Goal: Task Accomplishment & Management: Manage account settings

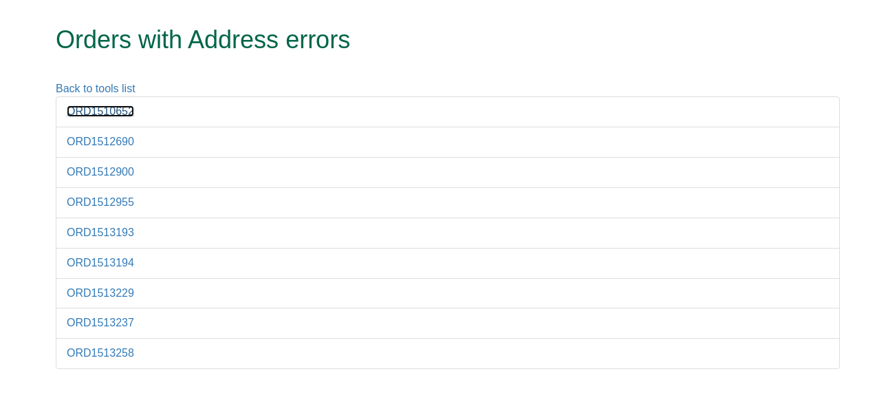
click at [114, 110] on link "ORD1510652" at bounding box center [100, 111] width 67 height 12
click at [117, 142] on link "ORD1512690" at bounding box center [100, 142] width 67 height 12
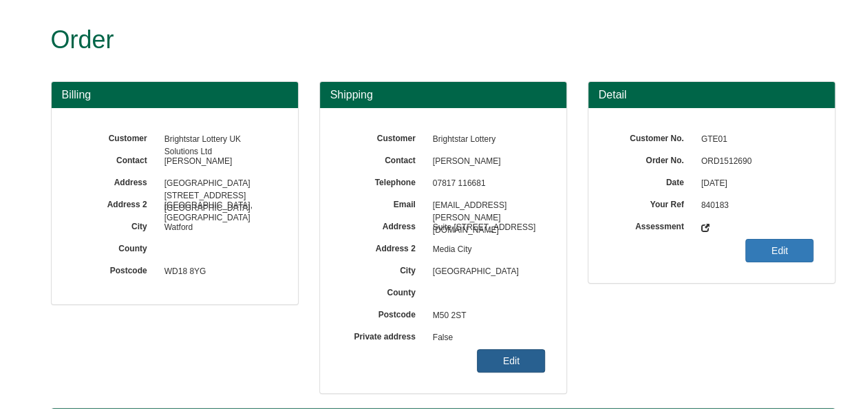
click at [515, 356] on link "Edit" at bounding box center [511, 360] width 68 height 23
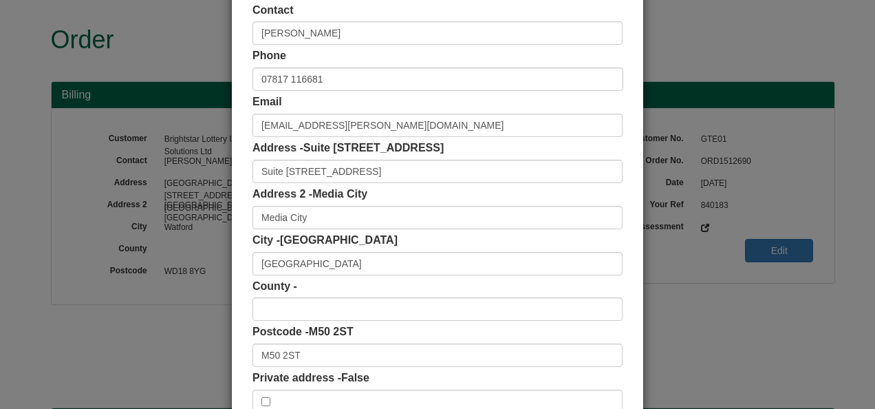
scroll to position [138, 0]
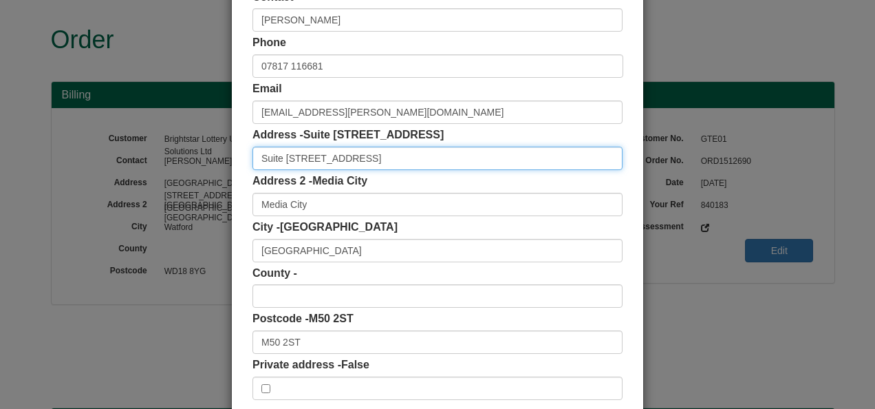
click at [458, 161] on input "Suite [STREET_ADDRESS]" at bounding box center [438, 158] width 370 height 23
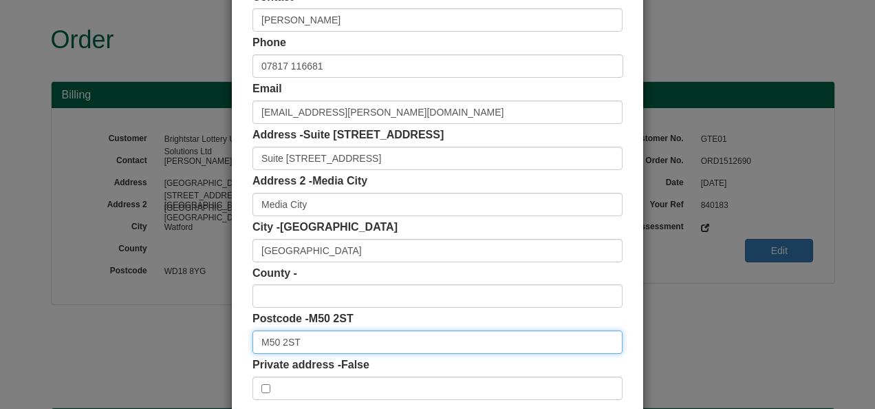
drag, startPoint x: 294, startPoint y: 344, endPoint x: 255, endPoint y: 341, distance: 39.3
click at [255, 341] on input "M50 2ST" at bounding box center [438, 341] width 370 height 23
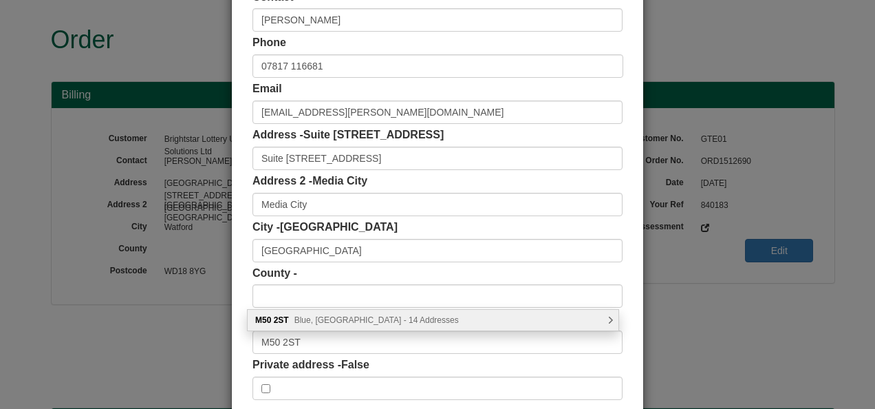
click at [324, 321] on span "Blue, Salford - 14 Addresses" at bounding box center [376, 320] width 164 height 10
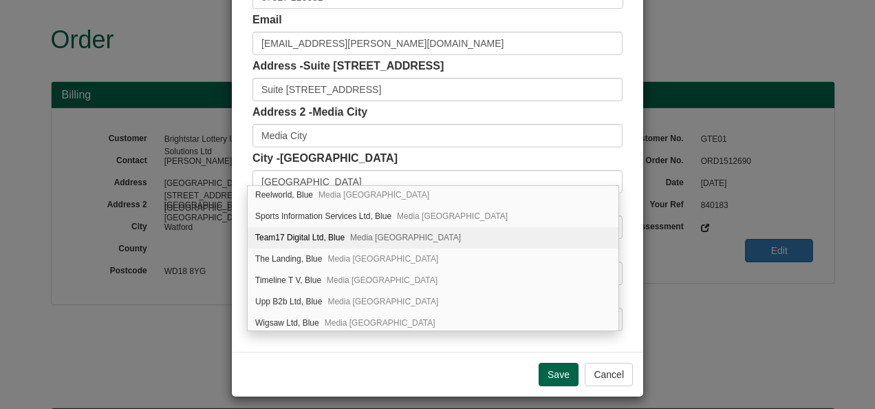
scroll to position [189, 0]
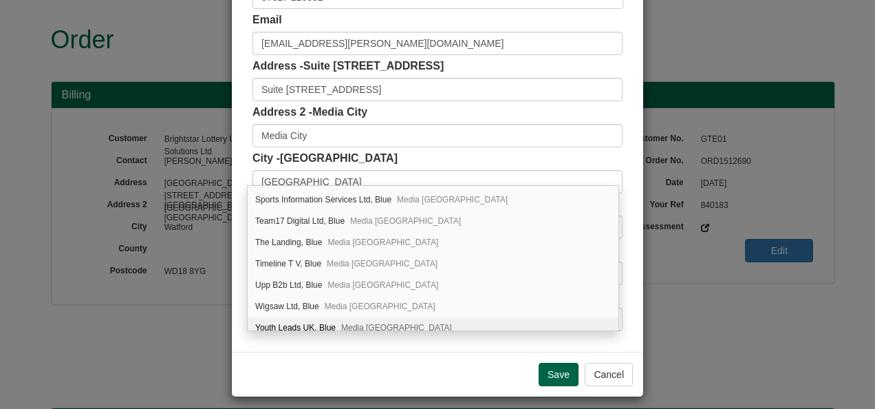
click at [307, 325] on div "Youth Leads UK, Blue Media City UK, Salford, M50 2ST" at bounding box center [433, 327] width 371 height 21
type input "Youth Leads UK"
type input "Blue, Media City UK"
type input "Salford"
type input "Greater Manchester"
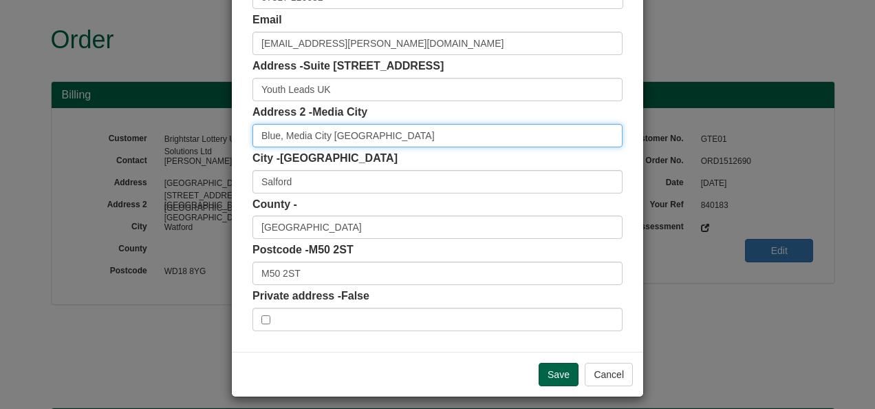
drag, startPoint x: 315, startPoint y: 132, endPoint x: 243, endPoint y: 129, distance: 72.3
click at [243, 129] on div "Customer Name Brightstar Lottery Contact Victoria Dolan Phone 07817 116681 Emai…" at bounding box center [437, 102] width 411 height 497
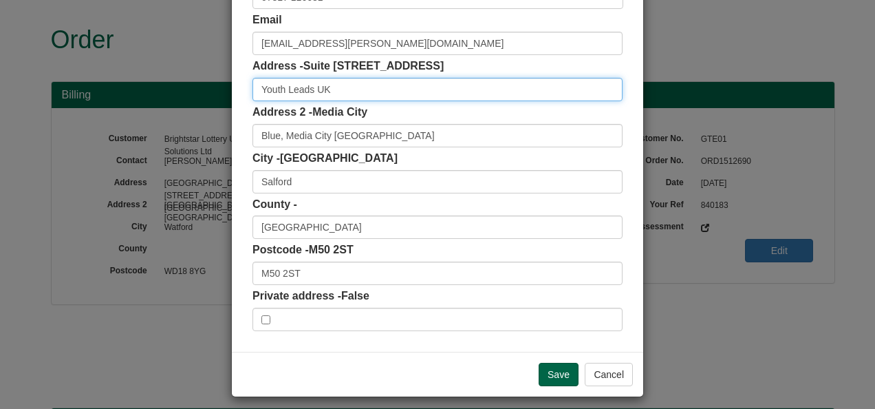
scroll to position [0, 0]
drag, startPoint x: 351, startPoint y: 91, endPoint x: 219, endPoint y: 80, distance: 132.6
click at [219, 80] on div "× Shipping Customer Name Brightstar Lottery Contact Victoria Dolan Phone 07817 …" at bounding box center [437, 204] width 875 height 409
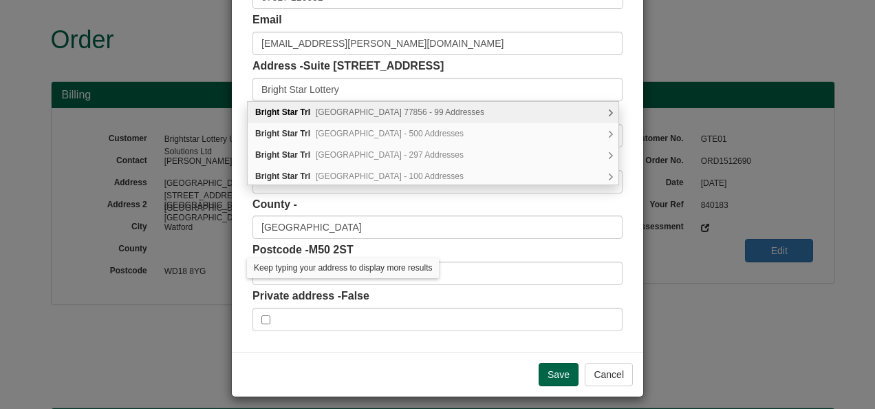
click at [235, 179] on div "Customer Name Brightstar Lottery Contact Victoria Dolan Phone 07817 116681 Emai…" at bounding box center [437, 102] width 411 height 497
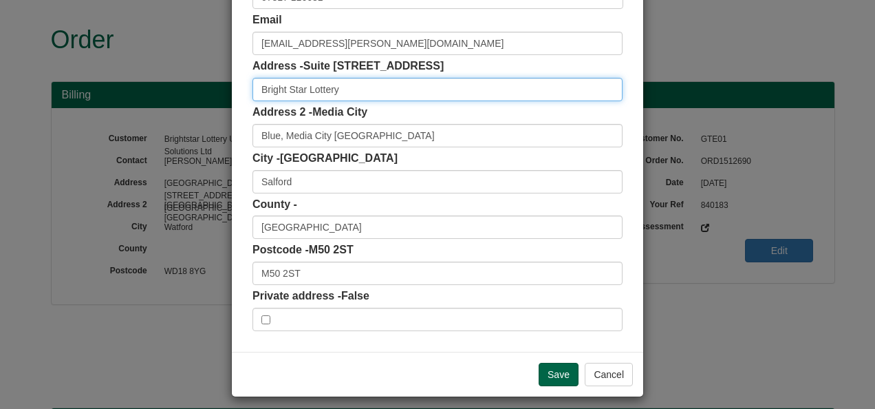
click at [361, 87] on input "Bright Star Lottery" at bounding box center [438, 89] width 370 height 23
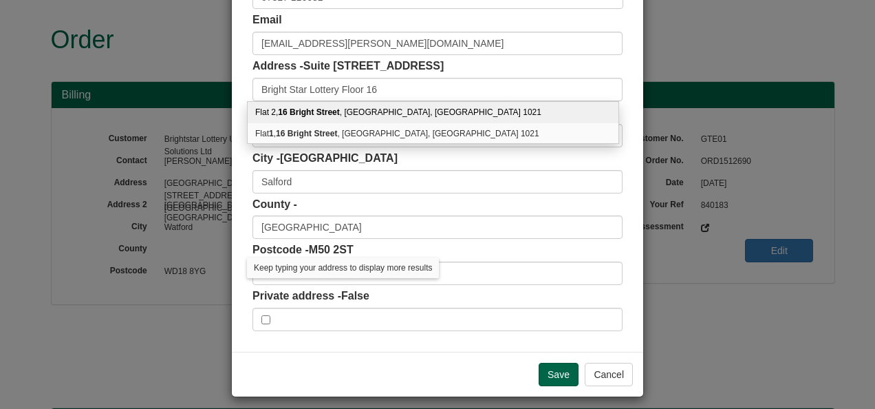
click at [235, 106] on div "Customer Name Brightstar Lottery Contact Victoria Dolan Phone 07817 116681 Emai…" at bounding box center [437, 102] width 411 height 497
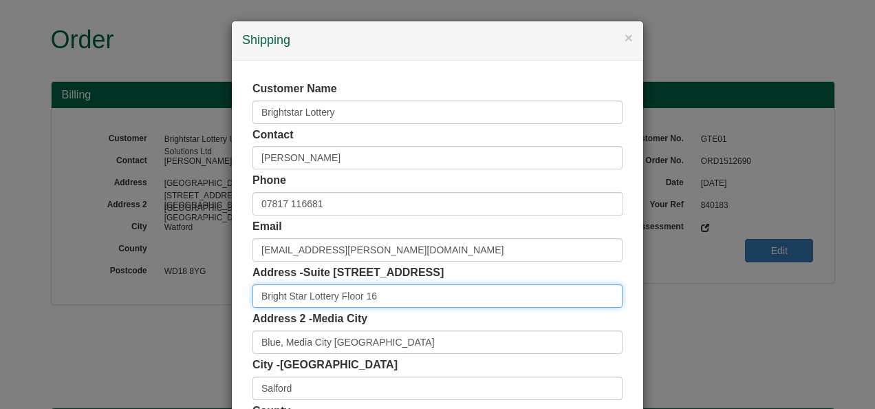
click at [280, 299] on input "Bright Star Lottery Floor 16" at bounding box center [438, 295] width 370 height 23
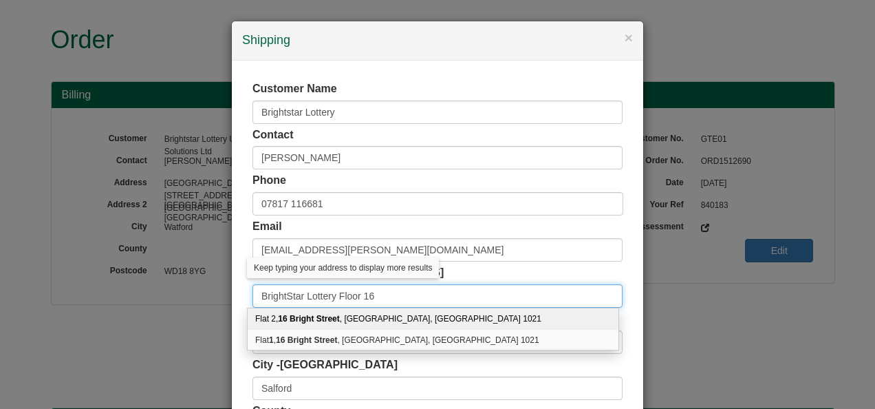
type input "BrightStar Lottery Floor 16"
click at [235, 299] on div "Customer Name Brightstar Lottery Contact Victoria Dolan Phone 07817 116681 Emai…" at bounding box center [437, 309] width 411 height 497
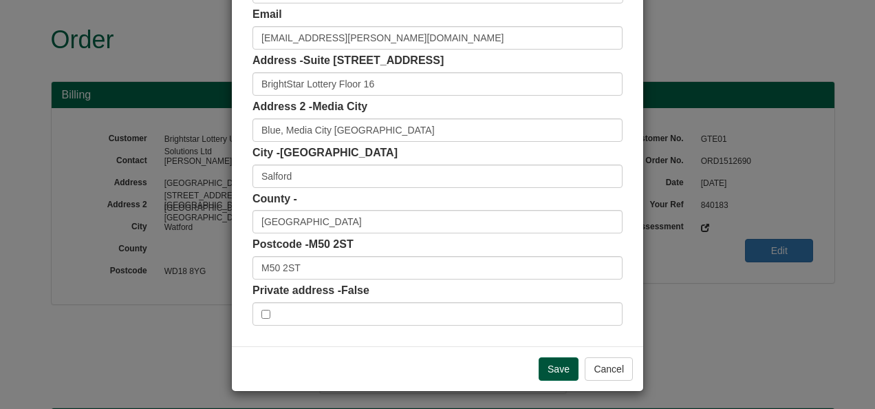
scroll to position [214, 0]
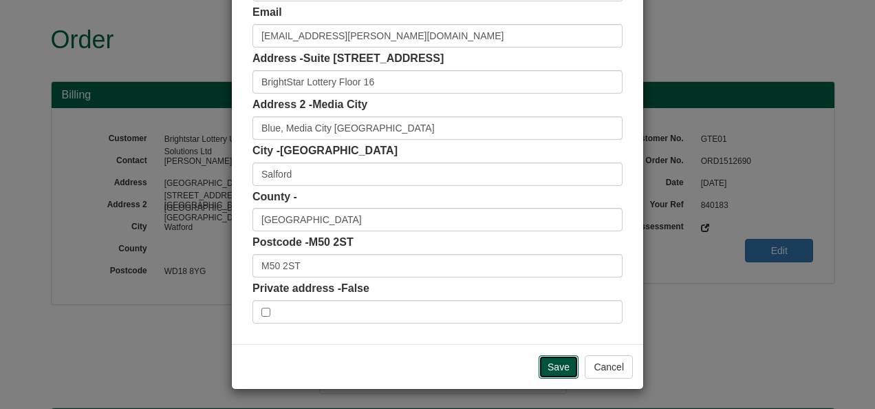
click at [560, 365] on input "Save" at bounding box center [559, 366] width 40 height 23
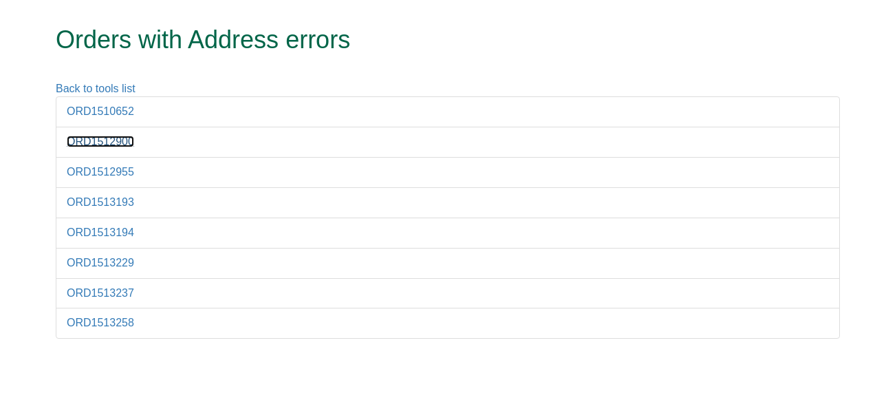
click at [107, 142] on link "ORD1512900" at bounding box center [100, 142] width 67 height 12
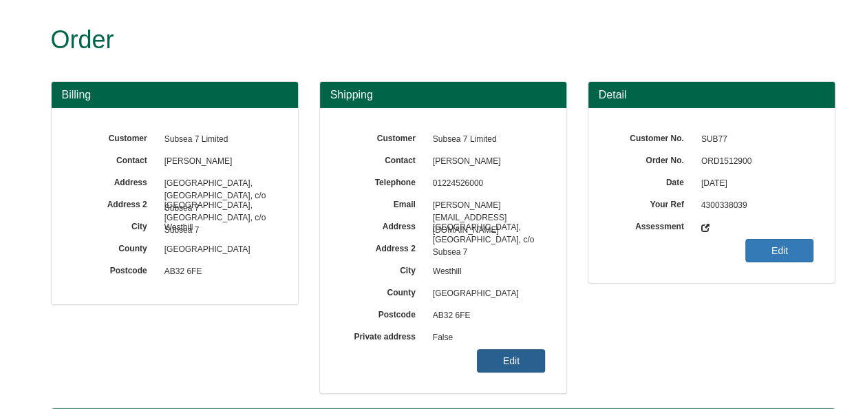
click at [501, 354] on link "Edit" at bounding box center [511, 360] width 68 height 23
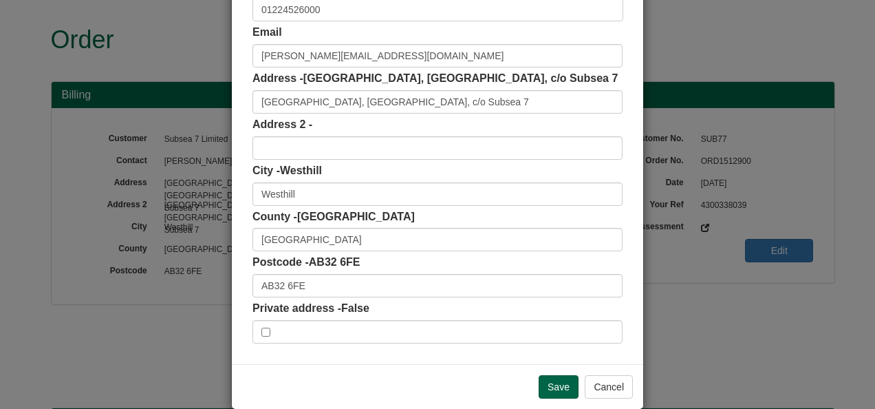
scroll to position [206, 0]
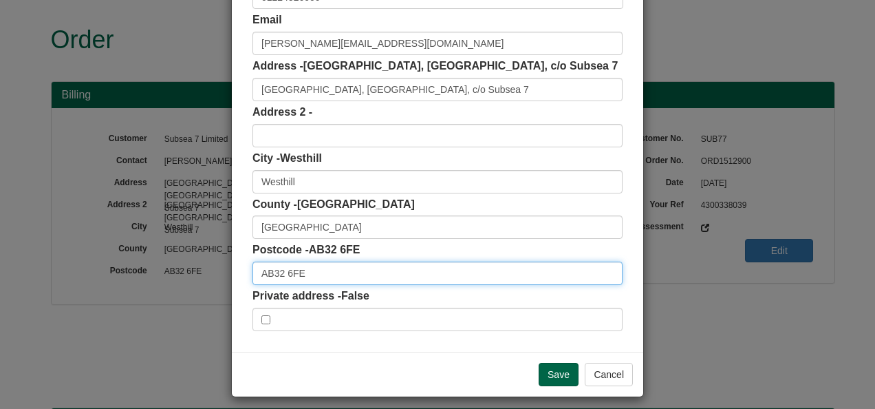
drag, startPoint x: 305, startPoint y: 277, endPoint x: 197, endPoint y: 262, distance: 109.8
click at [199, 262] on div "× Shipping Customer Name Subsea 7 Limited Contact [PERSON_NAME] Phone [PHONE_NU…" at bounding box center [437, 204] width 875 height 409
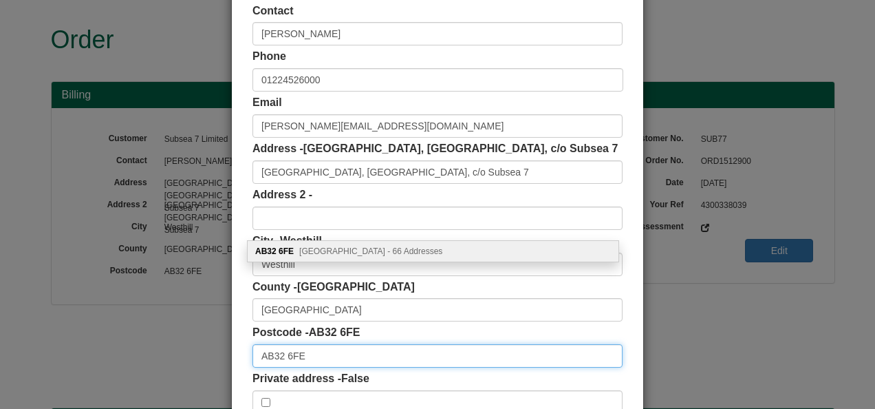
scroll to position [0, 0]
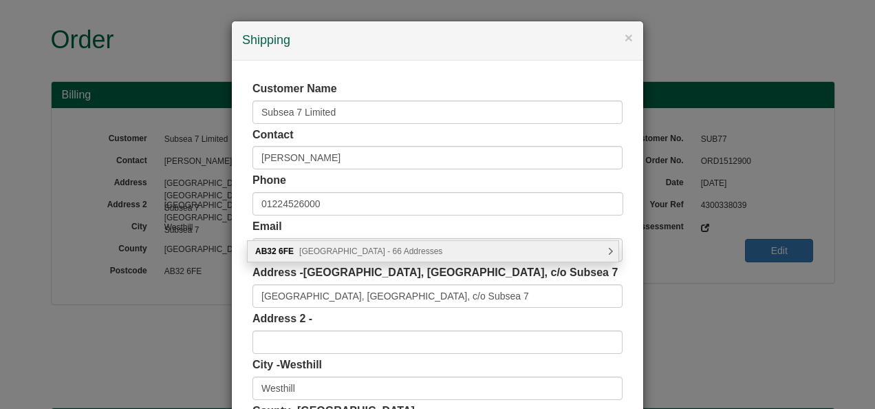
click at [330, 249] on span "[GEOGRAPHIC_DATA] - 66 Addresses" at bounding box center [370, 251] width 143 height 10
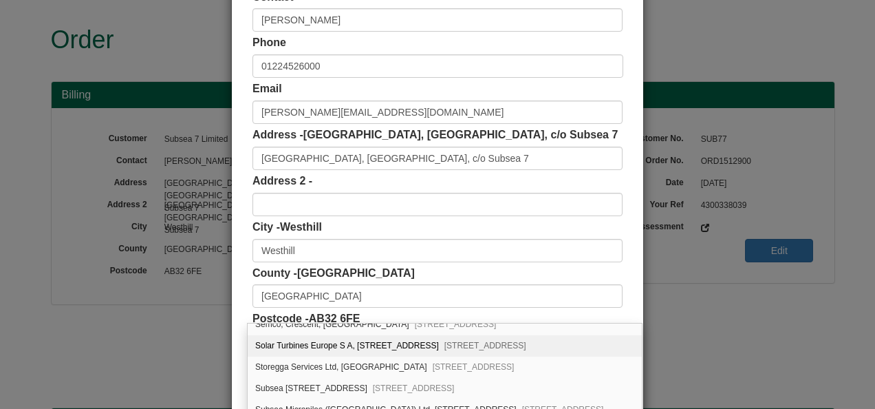
scroll to position [1307, 0]
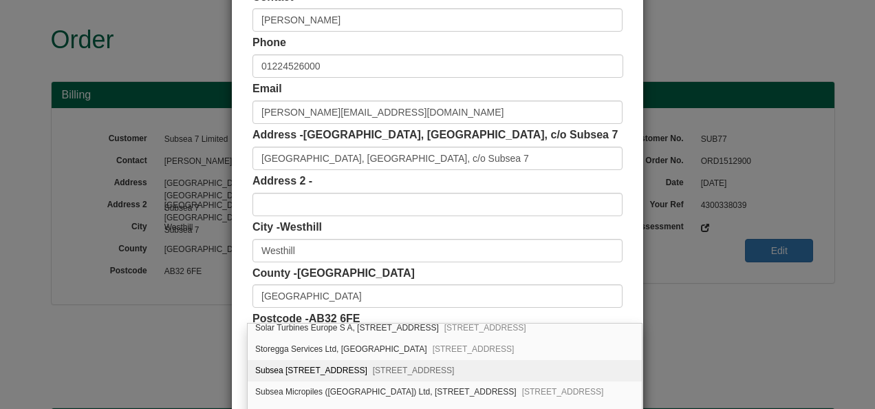
click at [321, 360] on div "Subsea [STREET_ADDRESS]" at bounding box center [445, 370] width 394 height 21
type input "Subsea 7"
type input "[GEOGRAPHIC_DATA]"
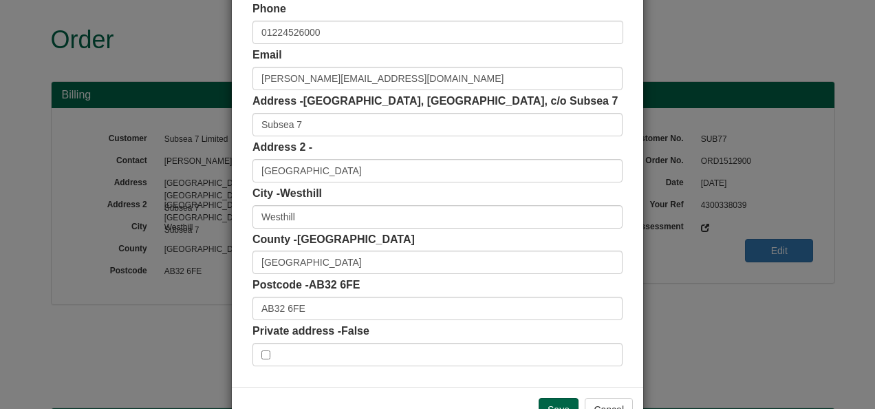
scroll to position [214, 0]
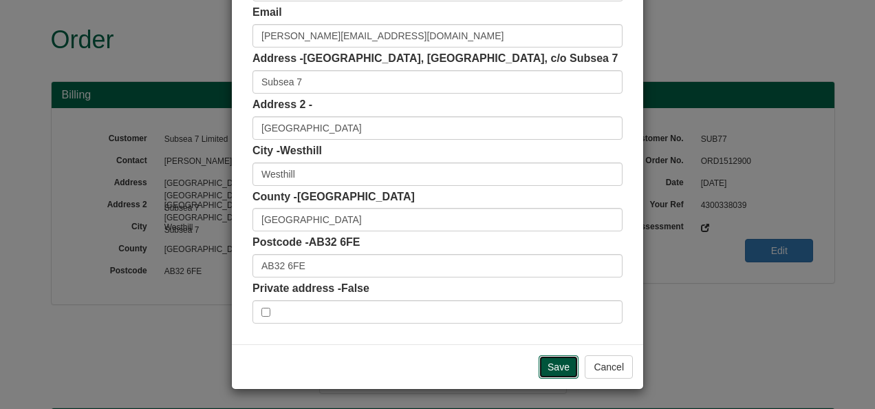
click at [557, 360] on input "Save" at bounding box center [559, 366] width 40 height 23
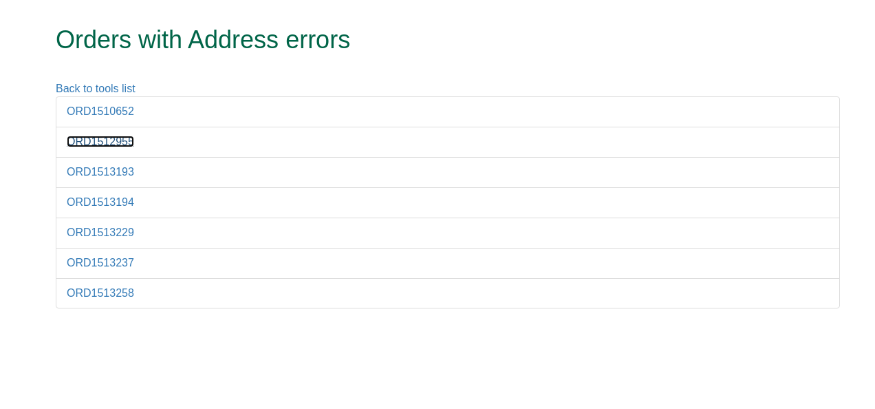
click at [111, 137] on link "ORD1512955" at bounding box center [100, 142] width 67 height 12
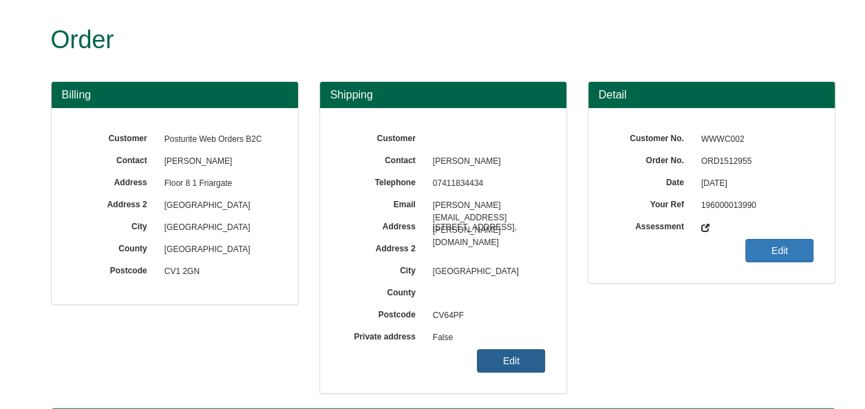
click at [509, 360] on link "Edit" at bounding box center [511, 360] width 68 height 23
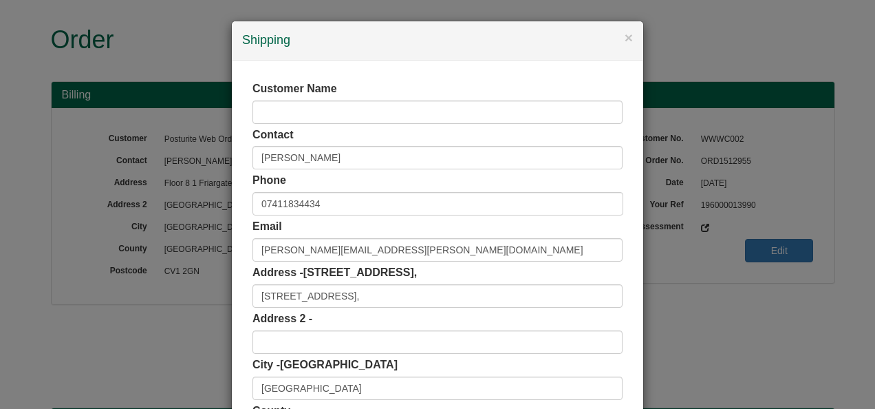
scroll to position [206, 0]
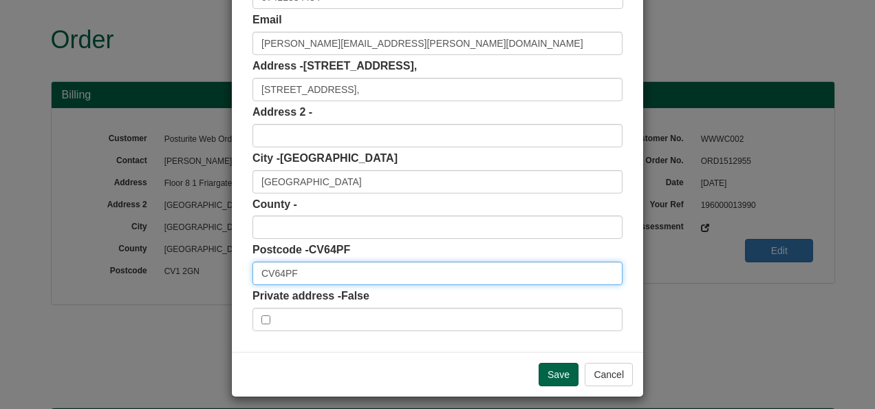
click at [274, 272] on input "CV64PF" at bounding box center [438, 272] width 370 height 23
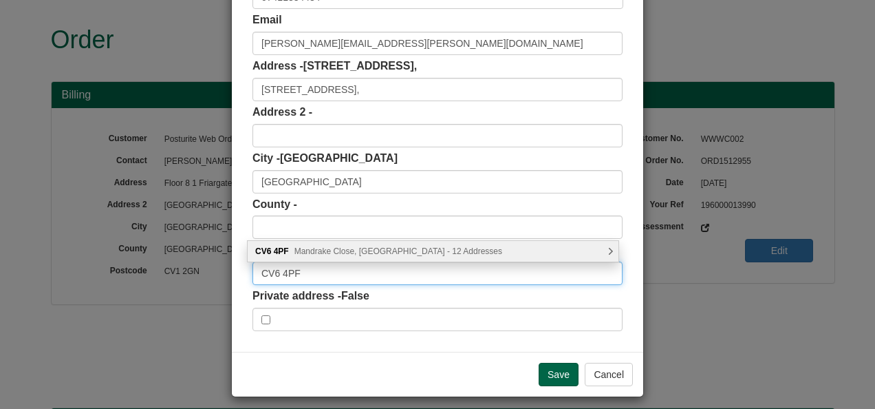
type input "CV6 4PF"
click at [326, 250] on span "Mandrake Close, [GEOGRAPHIC_DATA] - 12 Addresses" at bounding box center [398, 251] width 208 height 10
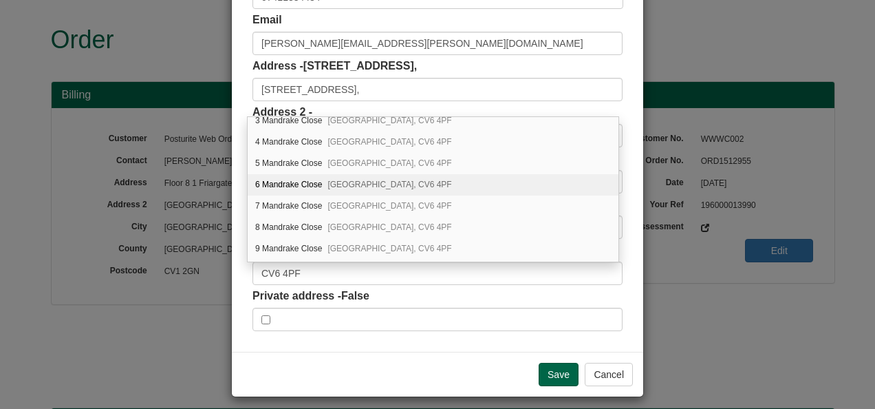
scroll to position [69, 0]
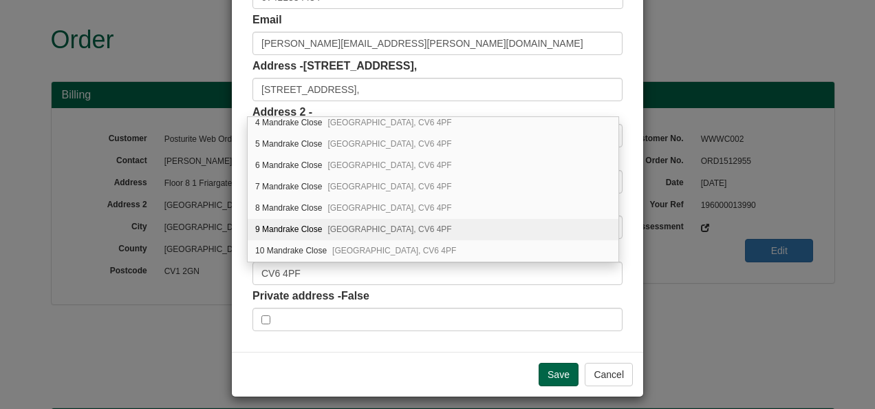
click at [301, 224] on div "[STREET_ADDRESS]" at bounding box center [433, 229] width 371 height 21
type input "9 Mandrake Close"
type input "[GEOGRAPHIC_DATA]"
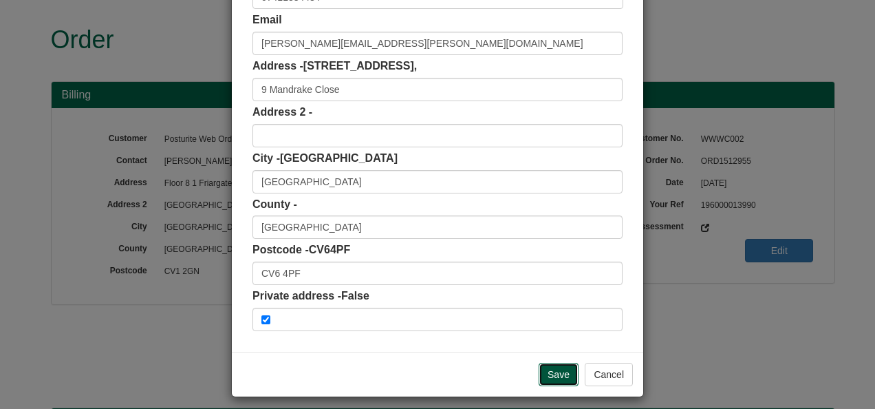
click at [553, 372] on input "Save" at bounding box center [559, 374] width 40 height 23
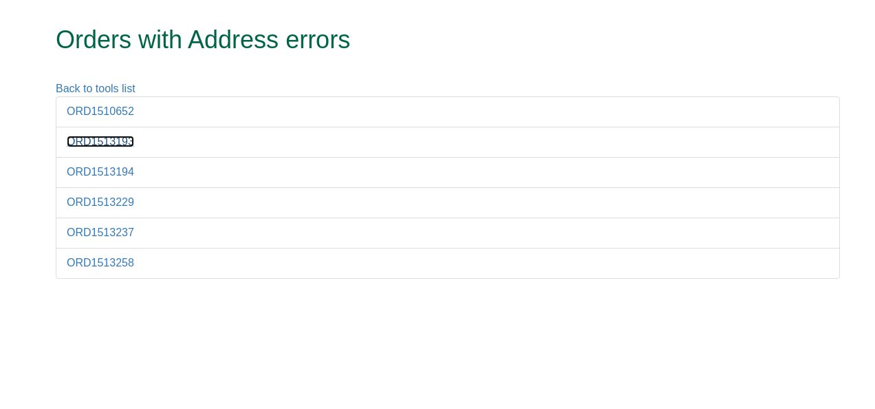
click at [114, 142] on link "ORD1513193" at bounding box center [100, 142] width 67 height 12
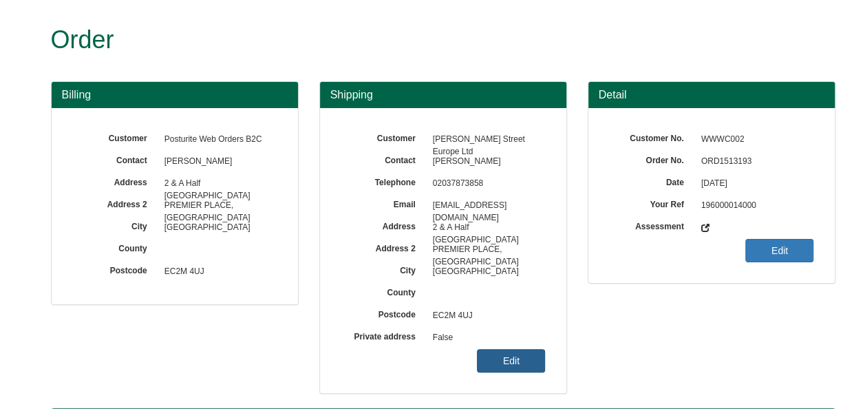
click at [523, 365] on link "Edit" at bounding box center [511, 360] width 68 height 23
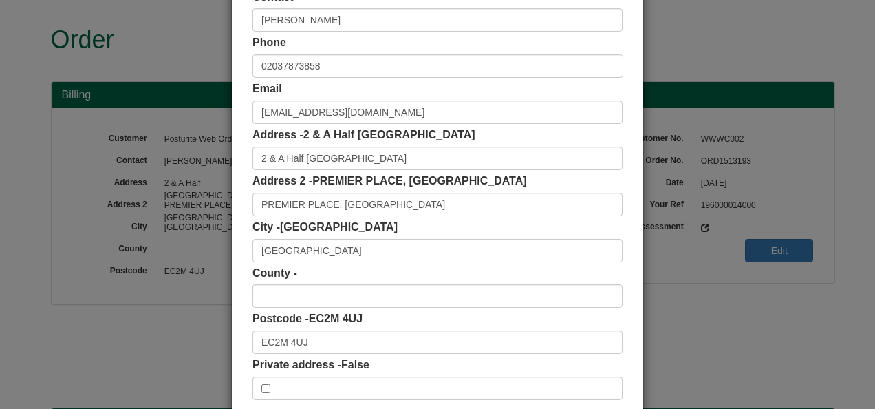
scroll to position [206, 0]
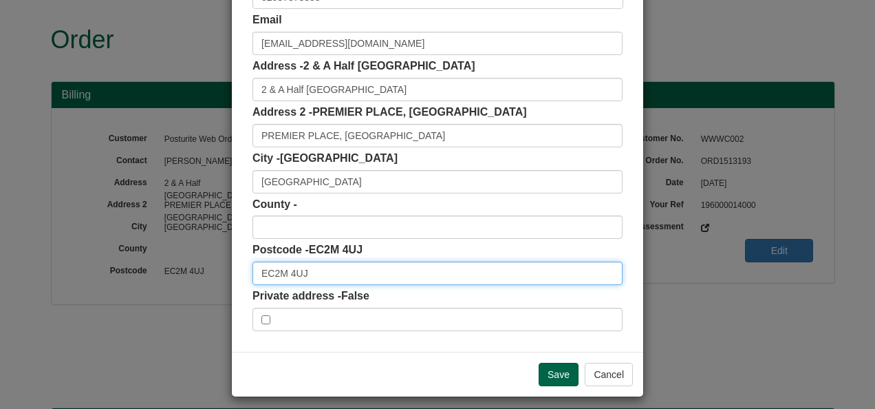
drag, startPoint x: 303, startPoint y: 271, endPoint x: 237, endPoint y: 268, distance: 65.4
click at [237, 268] on div "Customer Name Jane Street Europe Ltd Contact Joe Haynes Phone 02037873858 Email…" at bounding box center [437, 102] width 411 height 497
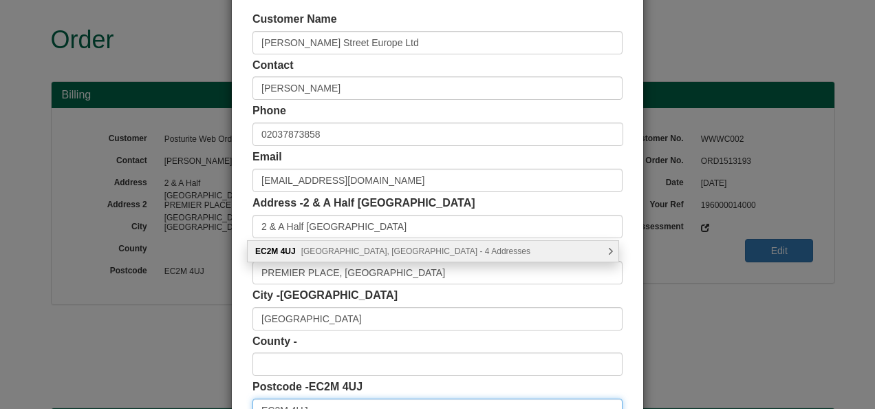
scroll to position [69, 0]
click at [392, 250] on span "Devonshire Square, London - 4 Addresses" at bounding box center [415, 251] width 229 height 10
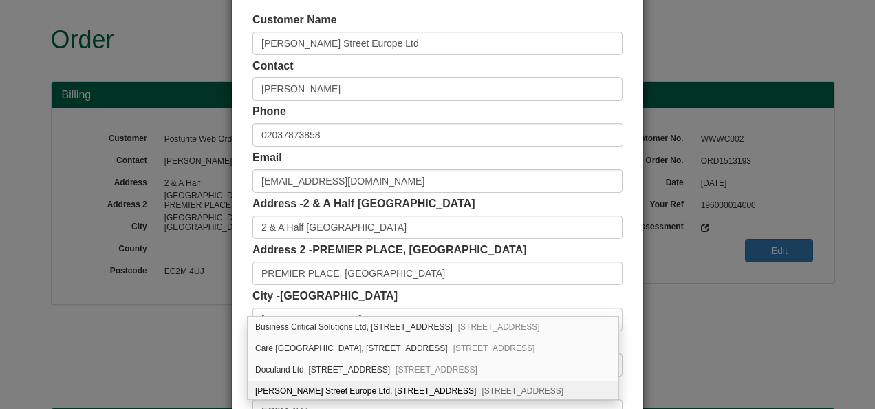
click at [365, 389] on div "Jane Street Europe Ltd, 2 & A Half, Devonshire Square London, EC2M 4UJ" at bounding box center [433, 390] width 371 height 21
type input "Jane Street Europe Ltd"
type input "2 & A Half, Devonshire Square"
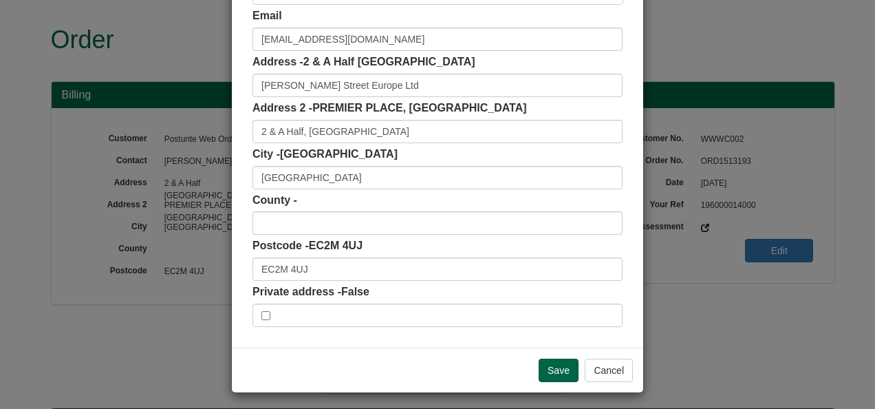
scroll to position [214, 0]
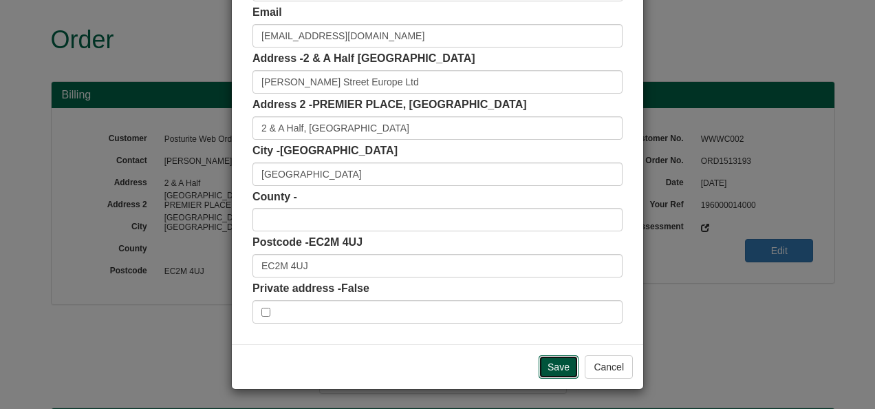
click at [553, 361] on input "Save" at bounding box center [559, 366] width 40 height 23
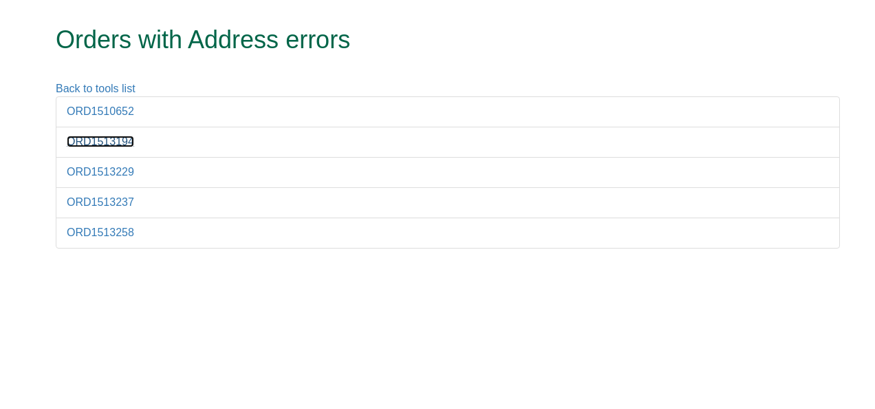
click at [114, 143] on link "ORD1513194" at bounding box center [100, 142] width 67 height 12
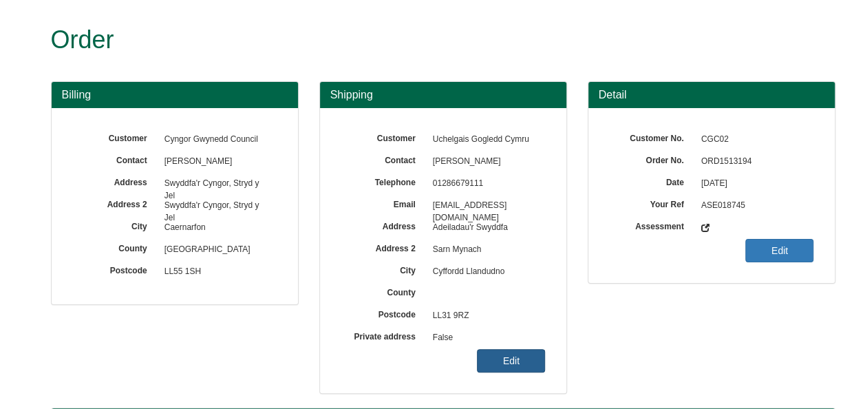
click at [513, 356] on link "Edit" at bounding box center [511, 360] width 68 height 23
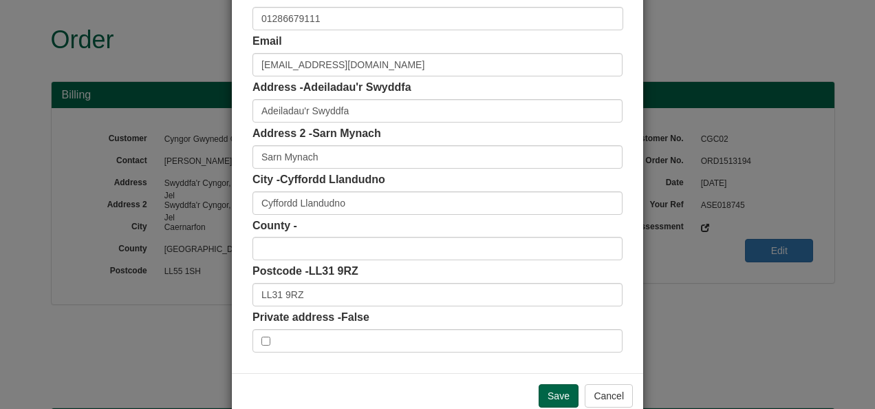
scroll to position [206, 0]
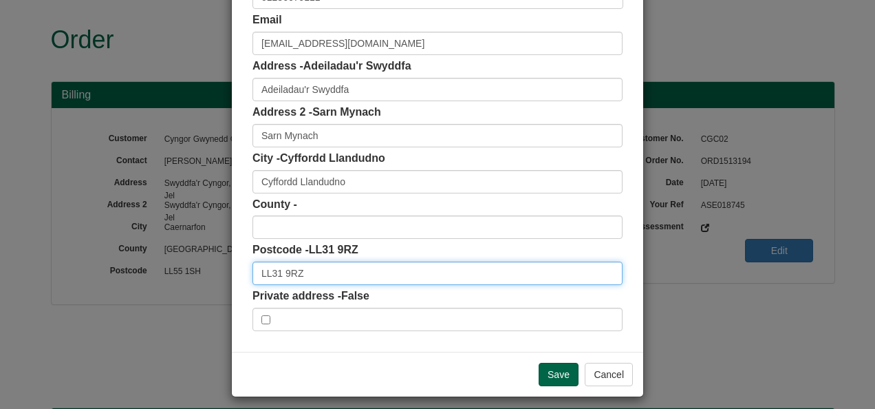
drag, startPoint x: 297, startPoint y: 273, endPoint x: 223, endPoint y: 275, distance: 74.3
click at [223, 275] on div "× Shipping Customer Name Uchelgais Gogledd Cymru Contact Nia Medi Williams Phon…" at bounding box center [437, 204] width 875 height 409
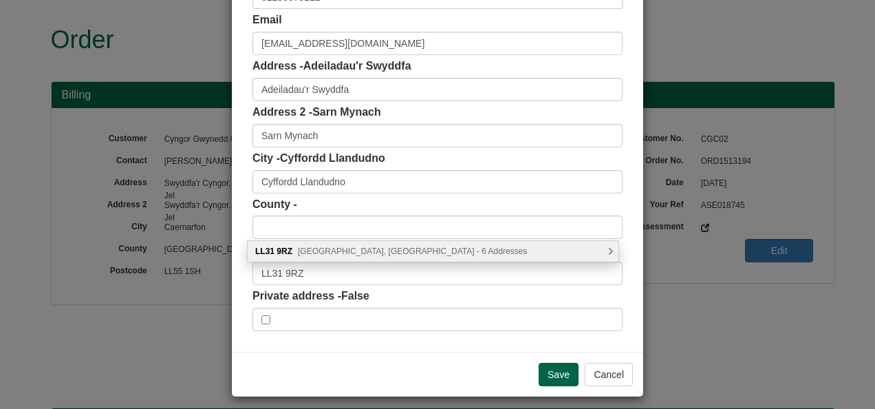
click at [341, 256] on div "LL31 9RZ Sarn Mynach, Llandudno Junction - 6 Addresses" at bounding box center [433, 251] width 371 height 21
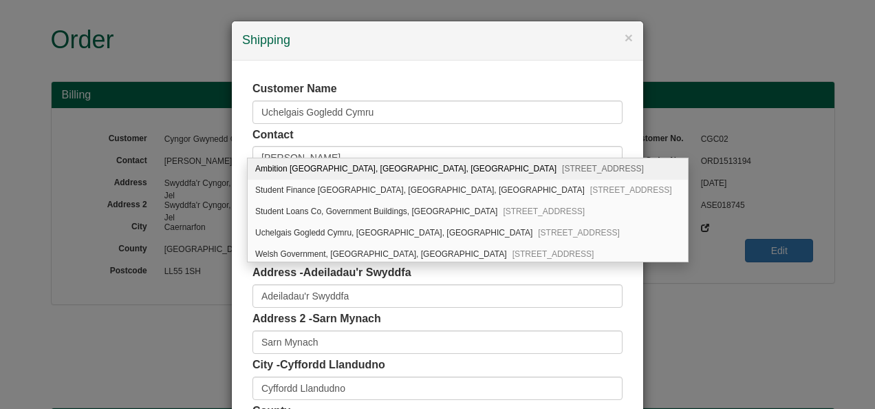
scroll to position [69, 0]
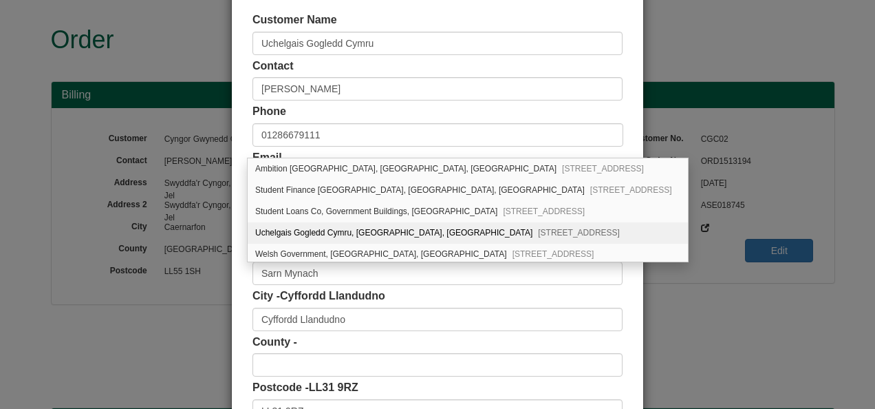
click at [305, 234] on div "Uchelgais Gogledd Cymru, Government Buildings, Sarn Mynach Llandudno Junction, …" at bounding box center [468, 232] width 440 height 21
type input "Uchelgais Gogledd Cymru"
type input "Government Buildings, Sarn Mynach"
type input "Llandudno Junction"
type input "Conwy"
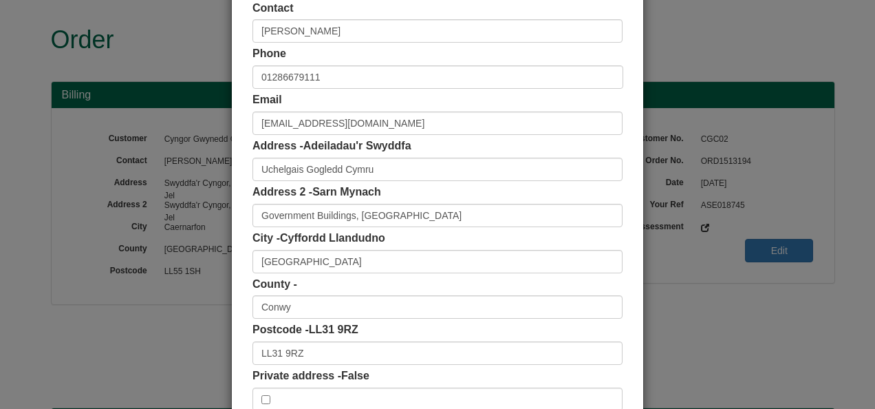
scroll to position [206, 0]
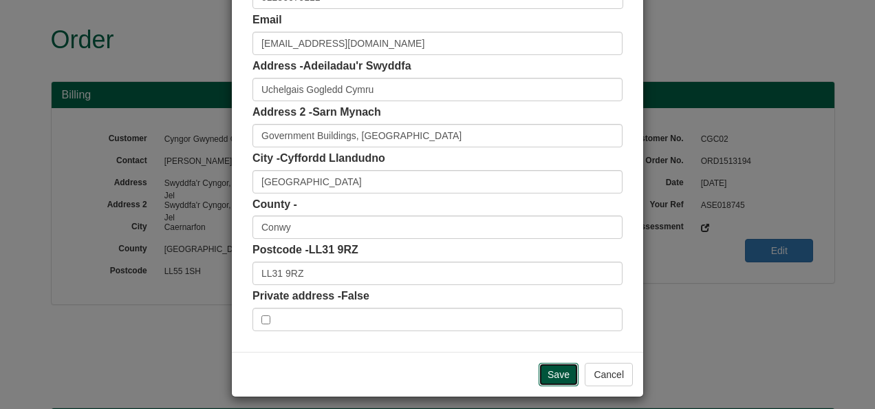
click at [555, 375] on input "Save" at bounding box center [559, 374] width 40 height 23
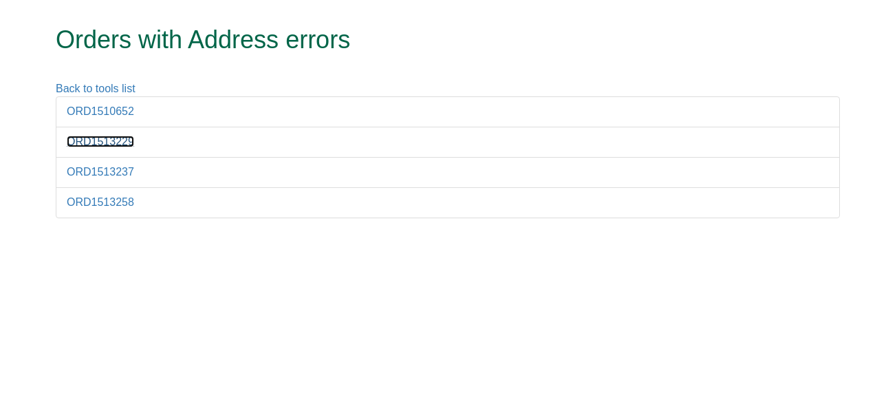
click at [107, 140] on link "ORD1513229" at bounding box center [100, 142] width 67 height 12
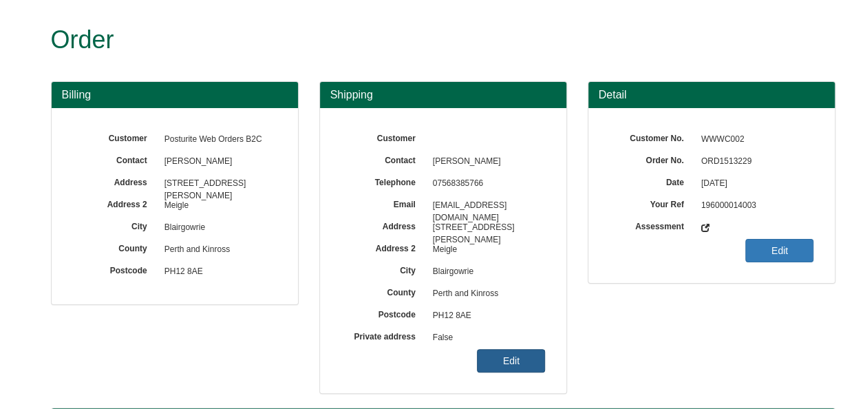
click at [513, 361] on link "Edit" at bounding box center [511, 360] width 68 height 23
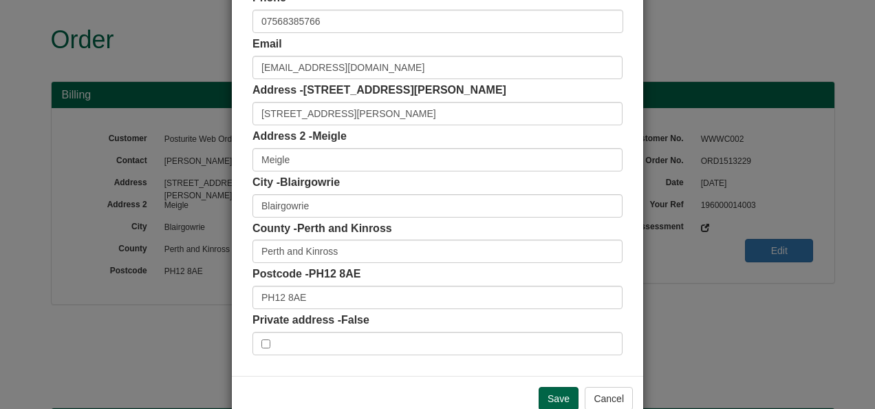
scroll to position [206, 0]
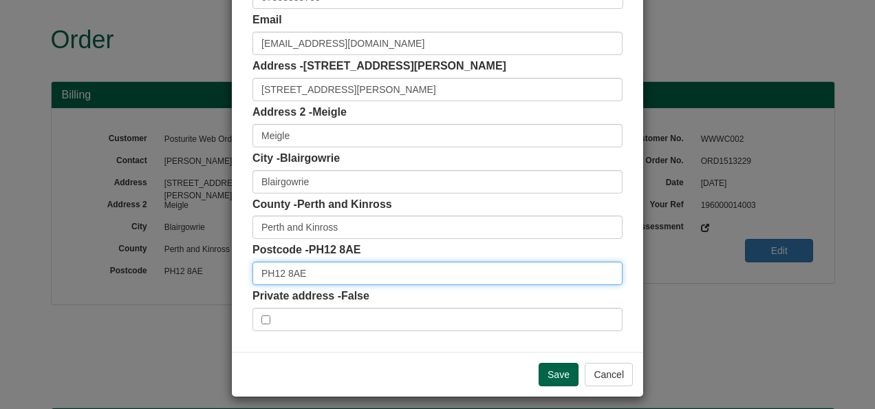
drag, startPoint x: 301, startPoint y: 277, endPoint x: 195, endPoint y: 266, distance: 106.6
click at [195, 266] on div "× Shipping Customer Name Contact Josh Jones Phone 07568385766 Email jdjones248@…" at bounding box center [437, 204] width 875 height 409
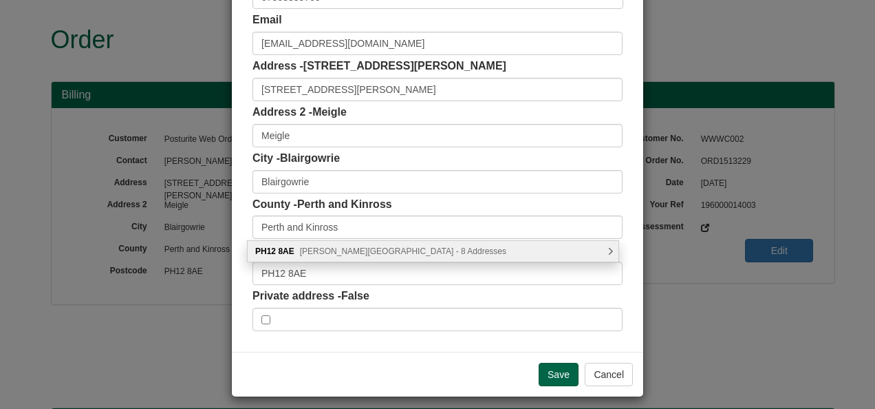
click at [342, 252] on span "Netherton Road, Blairgowrie - 8 Addresses" at bounding box center [403, 251] width 206 height 10
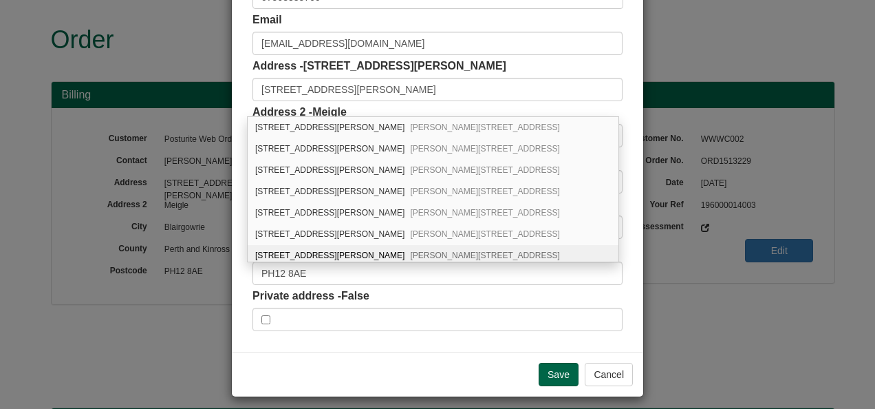
click at [311, 250] on div "8 Netherton Road Meigle, Blairgowrie, PH12 8AE" at bounding box center [433, 255] width 371 height 21
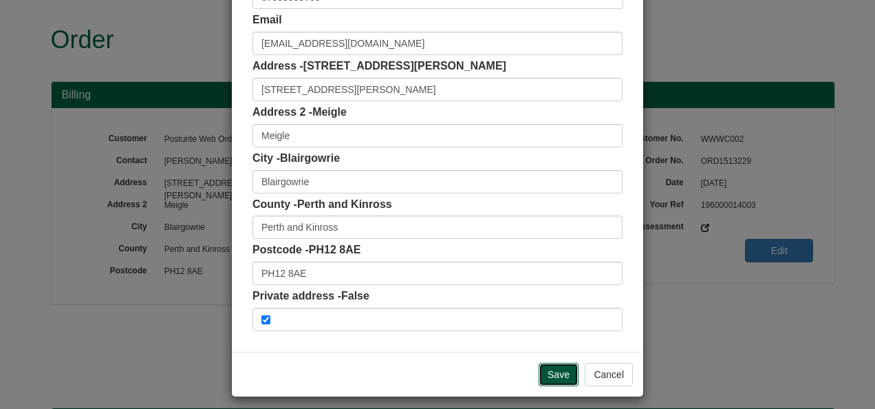
click at [553, 370] on input "Save" at bounding box center [559, 374] width 40 height 23
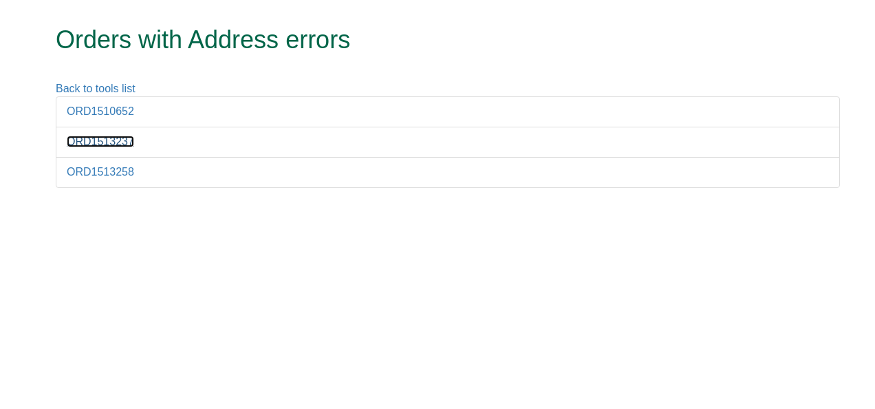
click at [105, 139] on link "ORD1513237" at bounding box center [100, 142] width 67 height 12
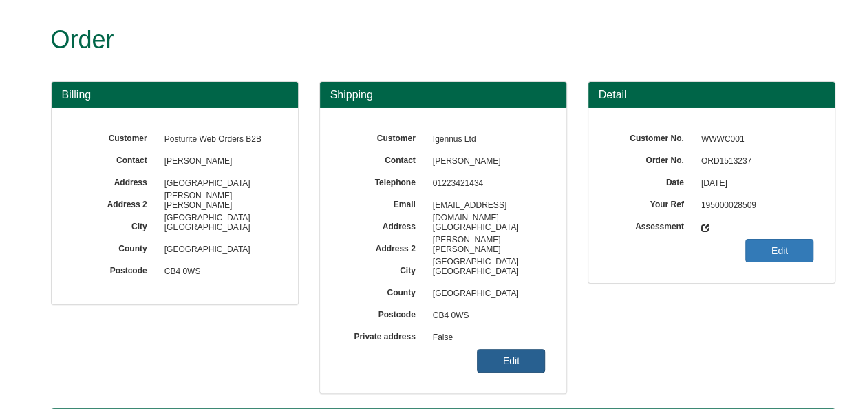
click at [519, 363] on link "Edit" at bounding box center [511, 360] width 68 height 23
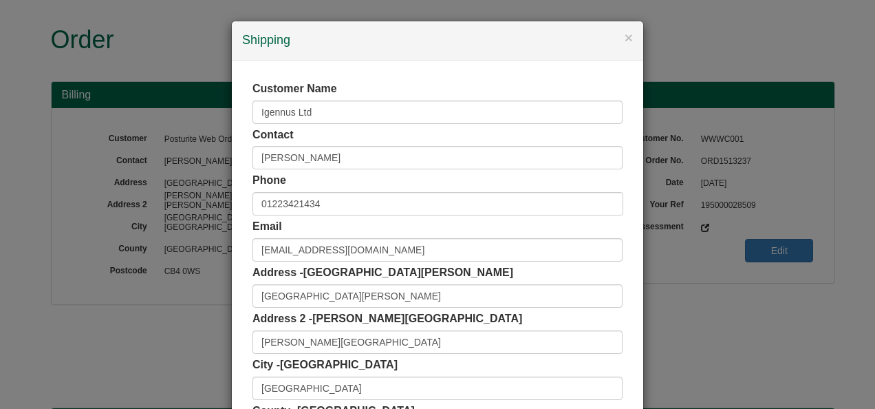
scroll to position [206, 0]
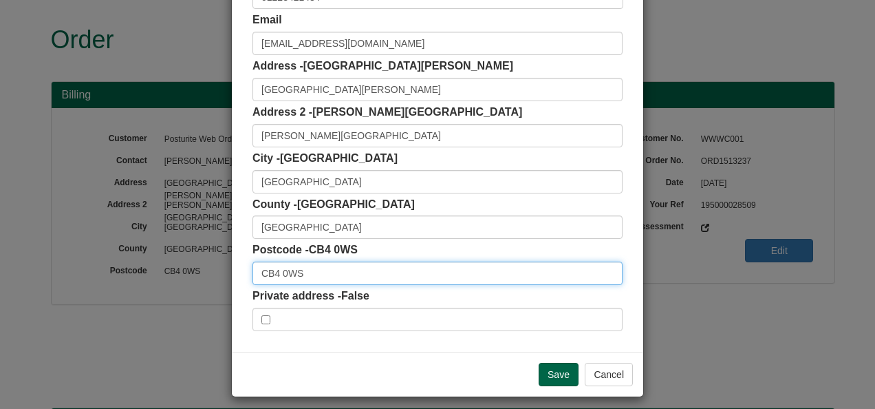
drag, startPoint x: 297, startPoint y: 273, endPoint x: 253, endPoint y: 271, distance: 44.1
click at [253, 271] on input "CB4 0WS" at bounding box center [438, 272] width 370 height 23
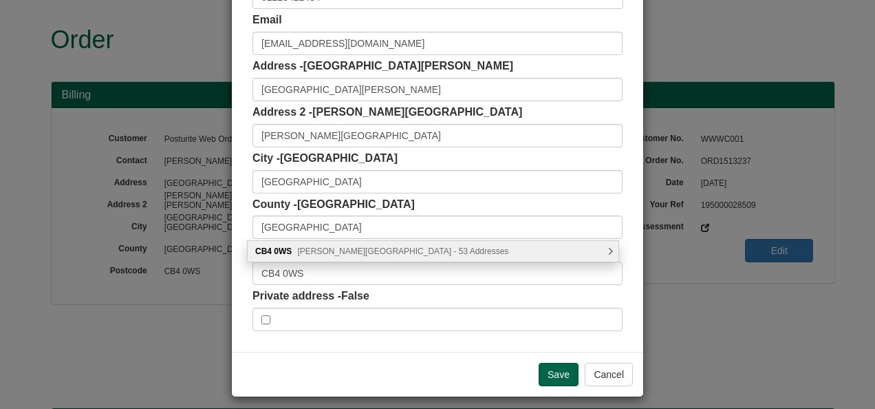
click at [458, 252] on div "CB4 [STREET_ADDRESS][PERSON_NAME] Addresses" at bounding box center [433, 251] width 371 height 21
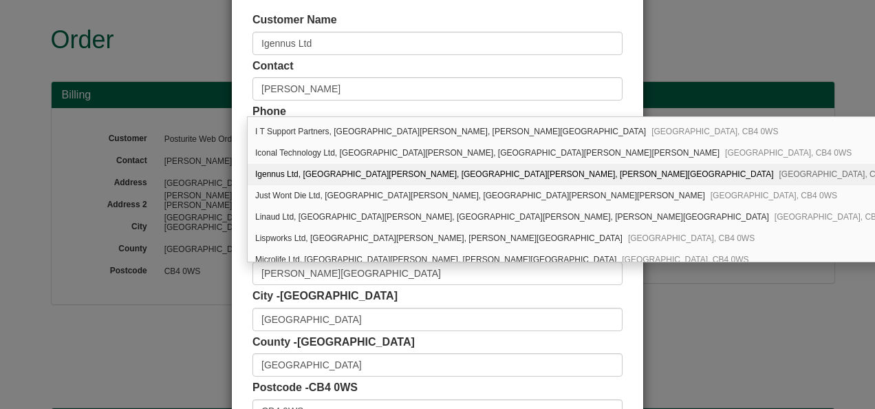
scroll to position [550, 0]
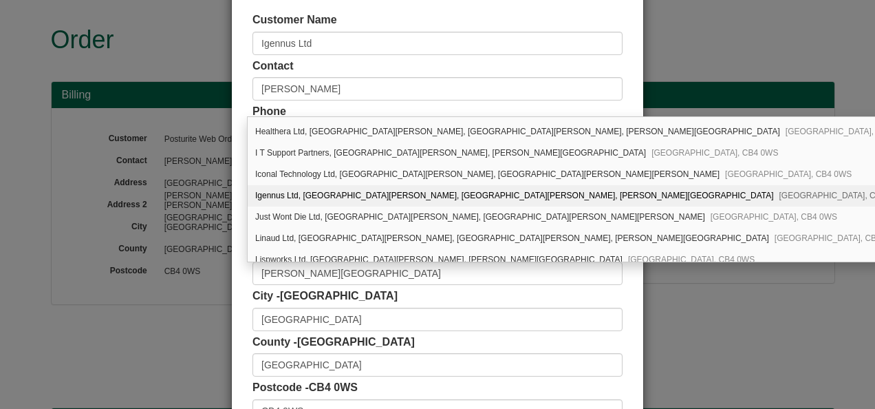
click at [303, 185] on div "Igennus Ltd, St. Johns Innovation Centre, St. Johns Innovation Park, Cowley Roa…" at bounding box center [605, 195] width 715 height 21
type input "Igennus Ltd"
type input "St. Johns Innovation Centre, St. Johns Innovation Park, Cowley Road"
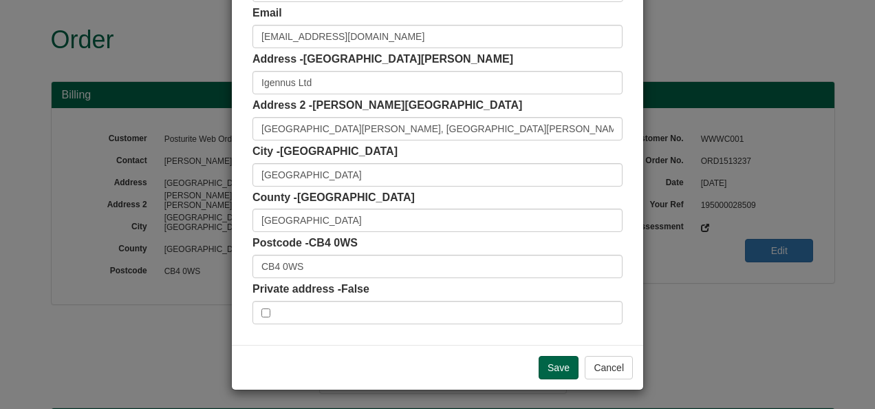
scroll to position [214, 0]
click at [561, 362] on input "Save" at bounding box center [559, 366] width 40 height 23
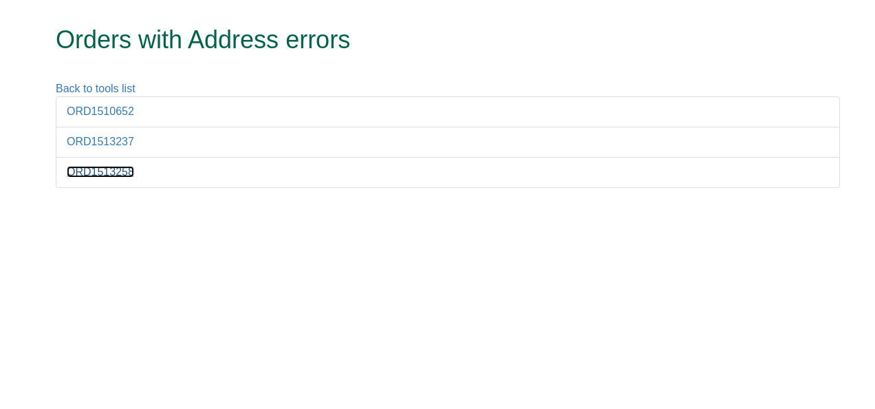
click at [100, 170] on link "ORD1513258" at bounding box center [100, 172] width 67 height 12
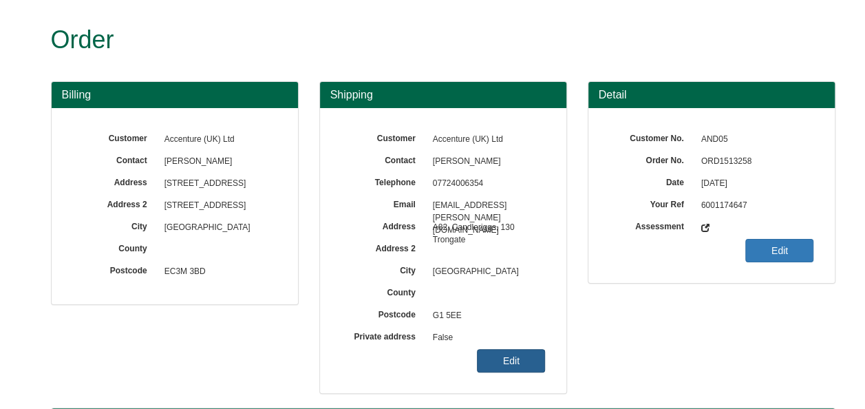
click at [507, 362] on link "Edit" at bounding box center [511, 360] width 68 height 23
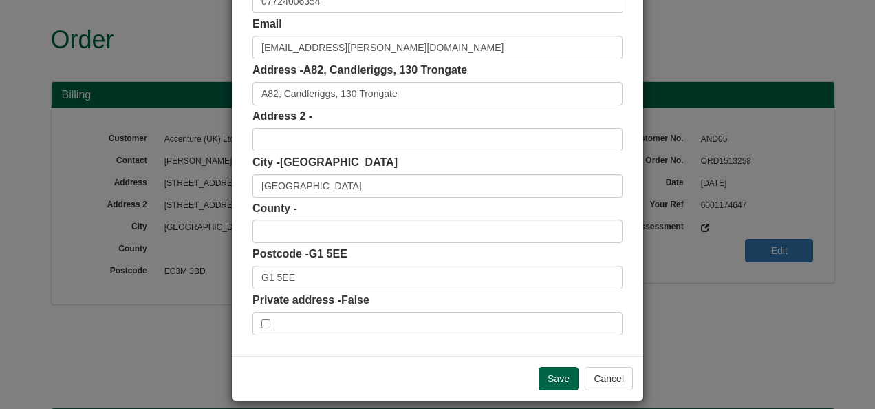
scroll to position [206, 0]
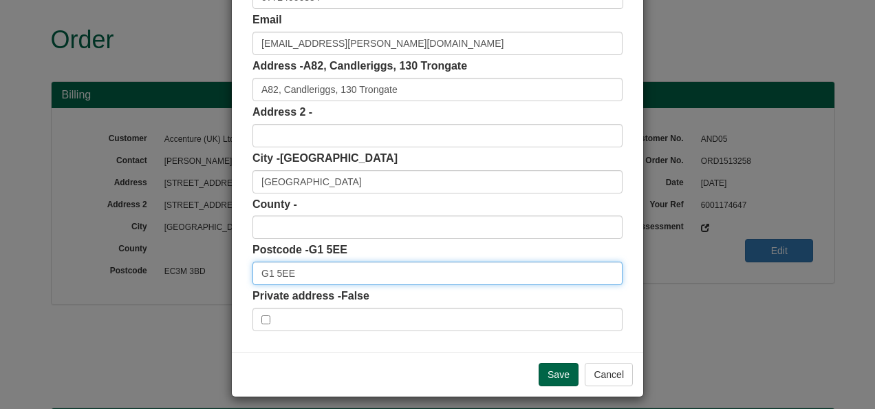
drag, startPoint x: 288, startPoint y: 271, endPoint x: 234, endPoint y: 266, distance: 54.6
click at [234, 266] on div "Customer Name Accenture (UK) Ltd Contact [PERSON_NAME] Phone [PHONE_NUMBER] Ema…" at bounding box center [437, 102] width 411 height 497
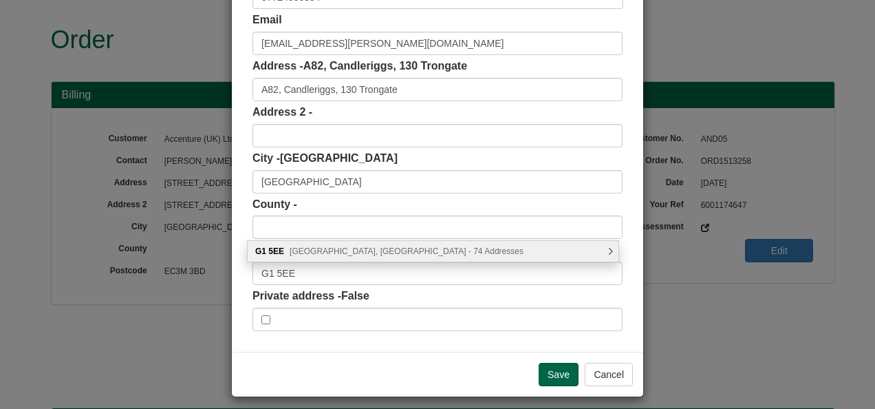
click at [359, 252] on span "[GEOGRAPHIC_DATA], [GEOGRAPHIC_DATA] - 74 Addresses" at bounding box center [407, 251] width 234 height 10
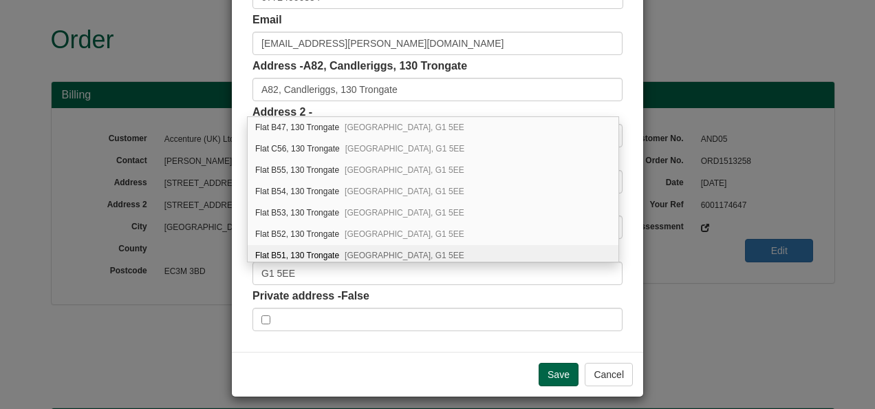
click at [616, 292] on div "Private address - False" at bounding box center [438, 309] width 370 height 43
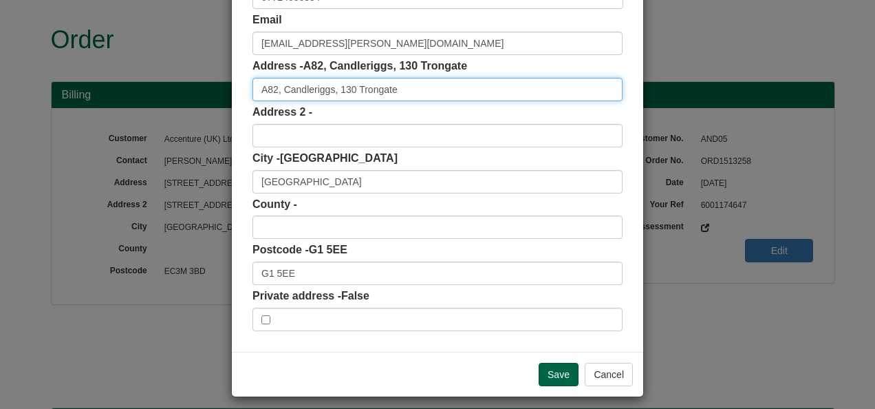
drag, startPoint x: 401, startPoint y: 92, endPoint x: 250, endPoint y: 87, distance: 150.8
click at [253, 87] on input "A82, Candleriggs, 130 Trongate" at bounding box center [438, 89] width 370 height 23
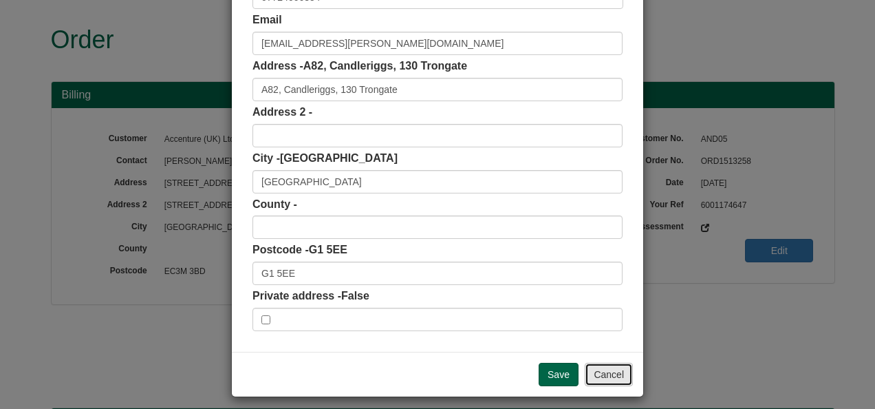
click at [607, 376] on button "Cancel" at bounding box center [609, 374] width 48 height 23
